Goal: Task Accomplishment & Management: Use online tool/utility

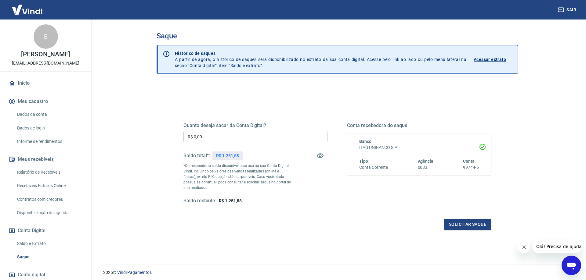
click at [293, 130] on div "Quanto deseja sacar da Conta Digital? R$ 0,00 ​ Saldo total*: R$ 1.251,58 *Corr…" at bounding box center [255, 164] width 144 height 82
click at [293, 135] on input "R$ 0,00" at bounding box center [255, 136] width 144 height 11
type input "R$ 1.151,00"
click at [461, 223] on button "Solicitar saque" at bounding box center [467, 224] width 47 height 11
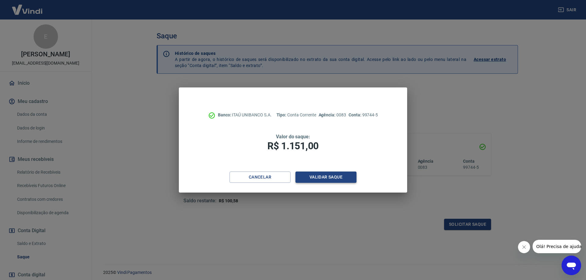
click at [341, 177] on button "Validar saque" at bounding box center [325, 177] width 61 height 11
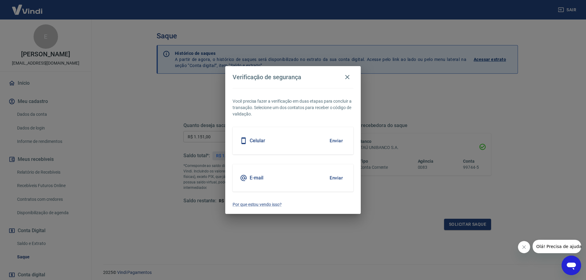
click at [336, 177] on button "Enviar" at bounding box center [336, 178] width 20 height 13
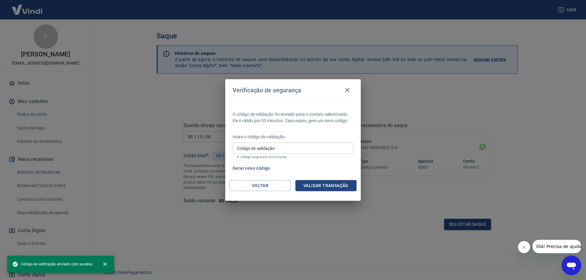
click at [277, 151] on input "Código de validação" at bounding box center [292, 148] width 121 height 11
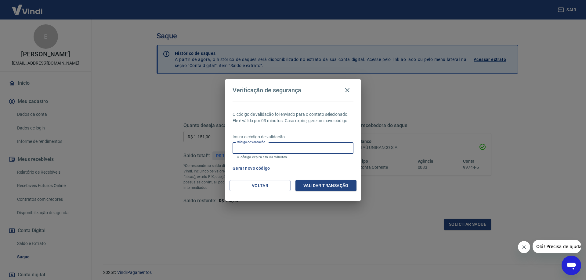
paste input "681409"
type input "681409"
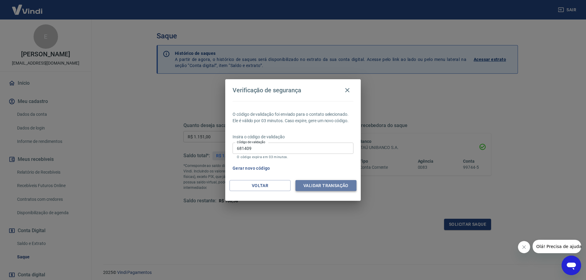
click at [302, 185] on button "Validar transação" at bounding box center [325, 185] width 61 height 11
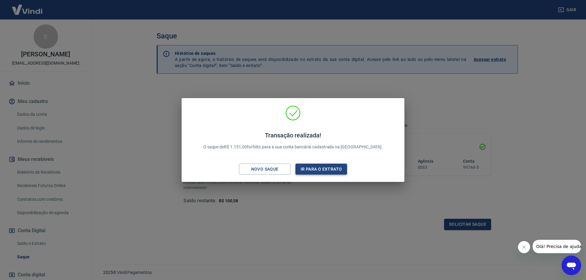
click at [322, 171] on button "Ir para o extrato" at bounding box center [321, 169] width 52 height 11
